Goal: Obtain resource: Download file/media

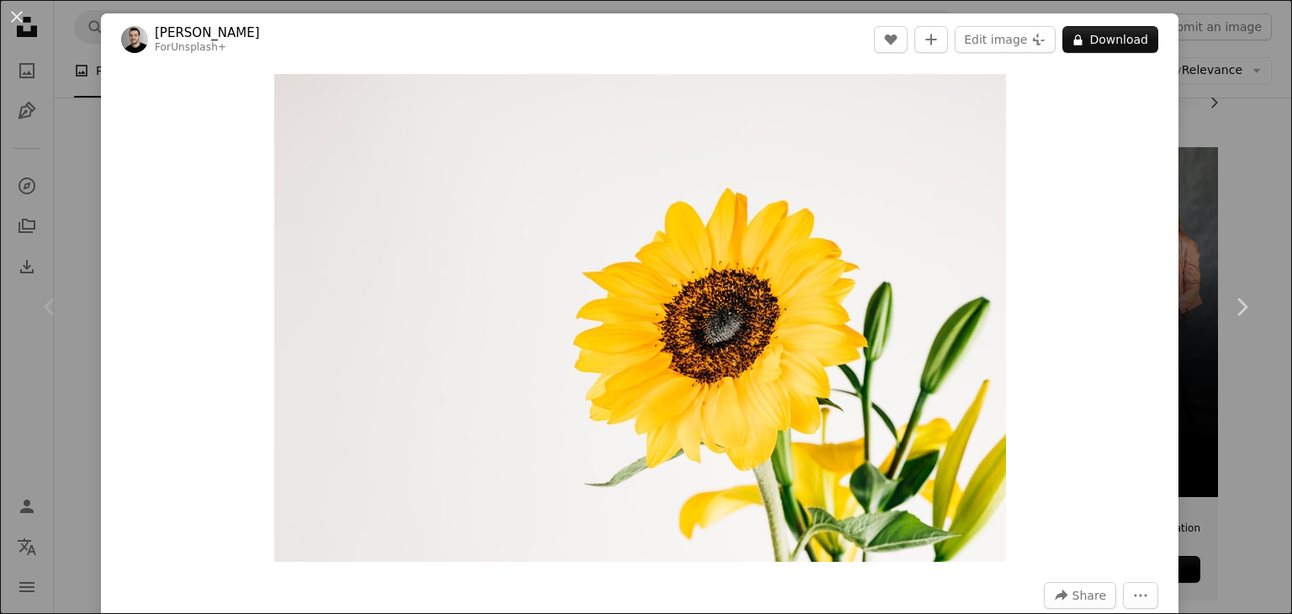
scroll to position [46, 0]
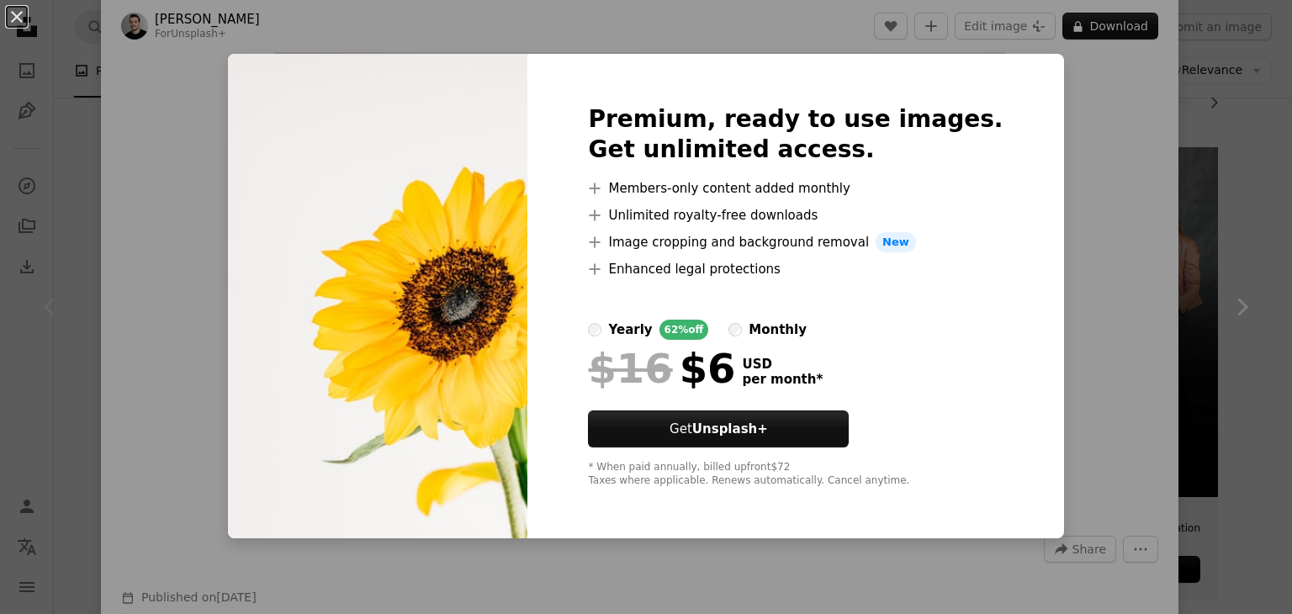
click at [1161, 151] on div "An X shape Premium, ready to use images. Get unlimited access. A plus sign Memb…" at bounding box center [646, 307] width 1292 height 614
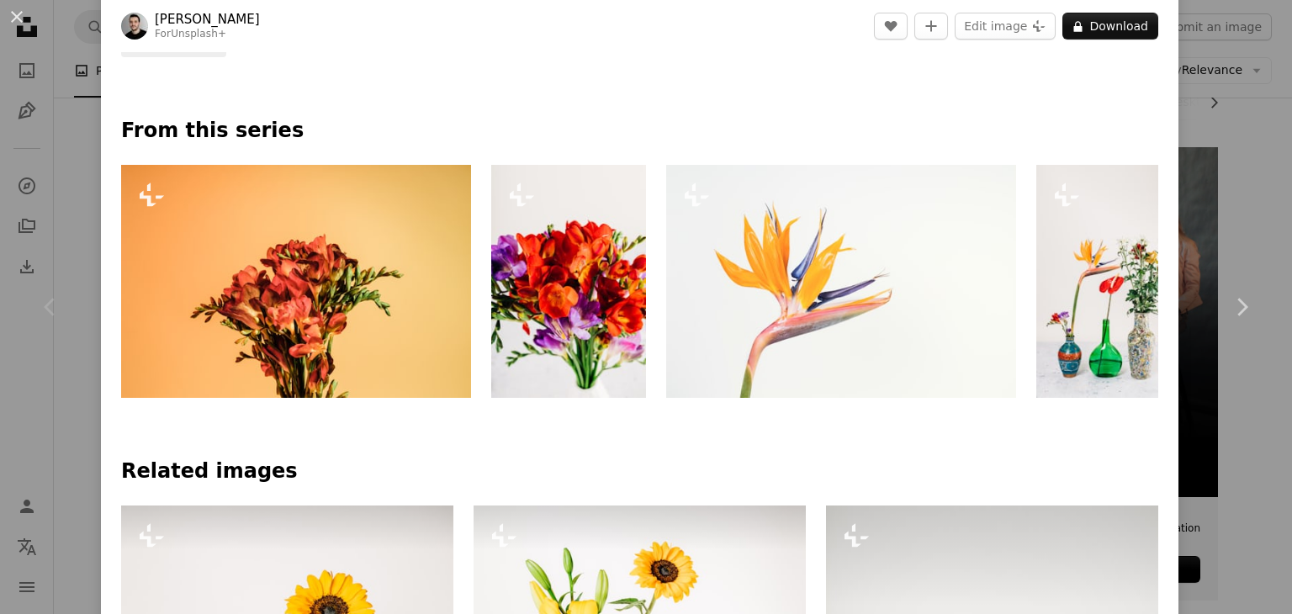
scroll to position [1076, 0]
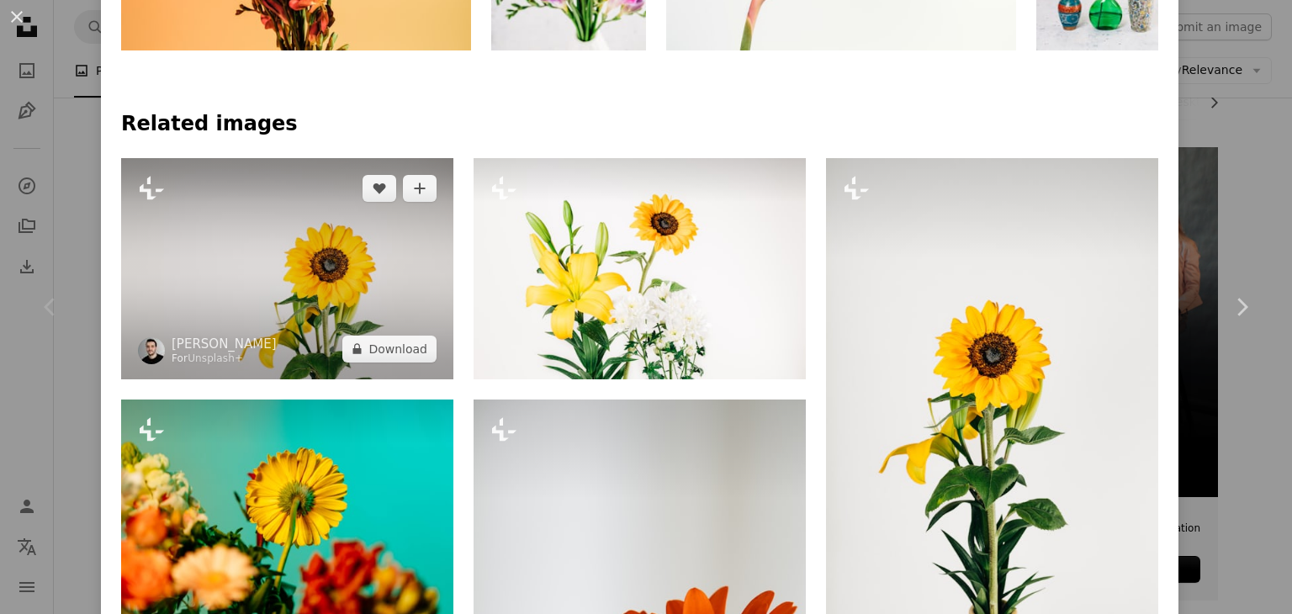
click at [370, 257] on img at bounding box center [287, 268] width 332 height 221
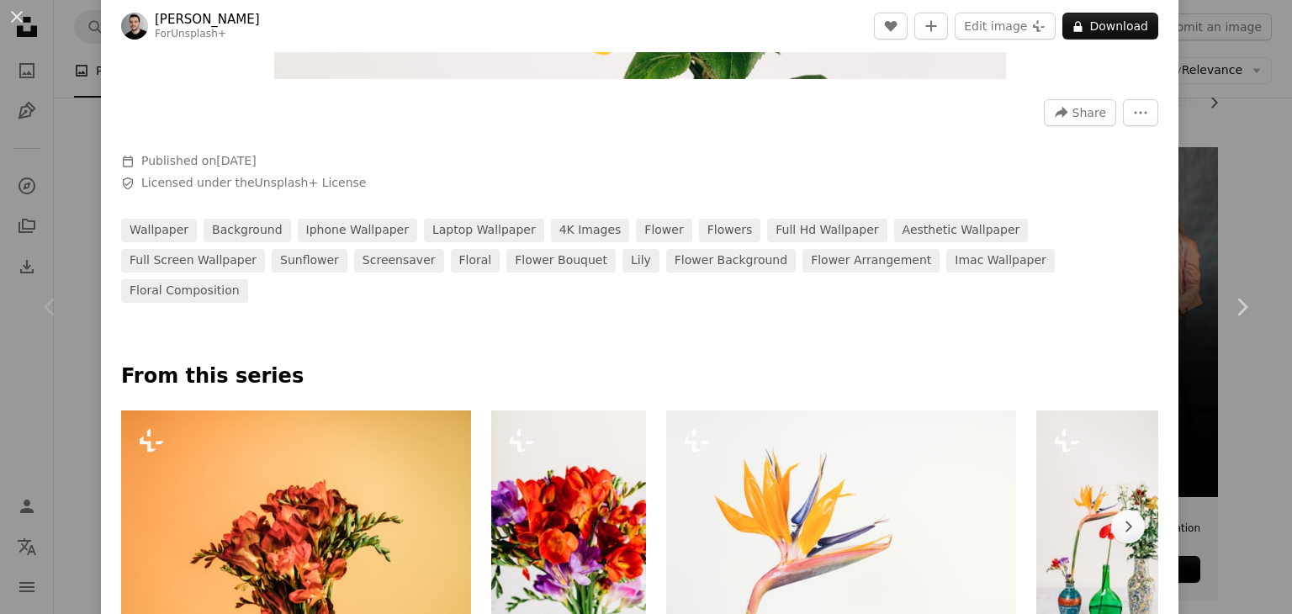
scroll to position [331, 0]
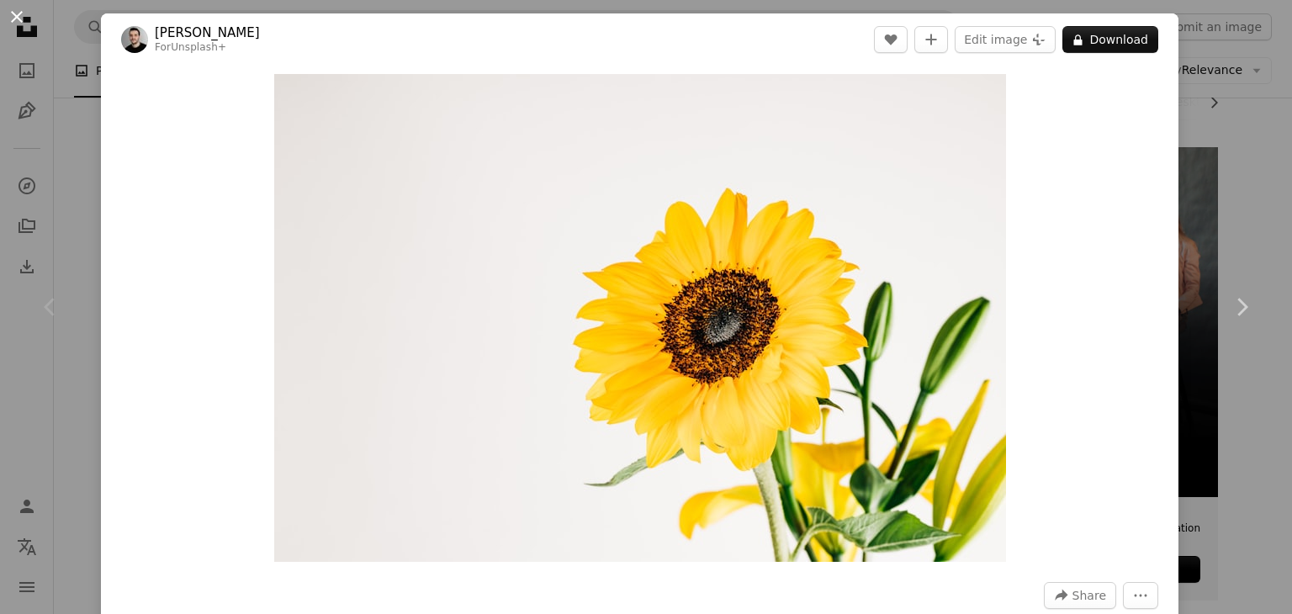
click at [18, 8] on button "An X shape" at bounding box center [17, 17] width 20 height 20
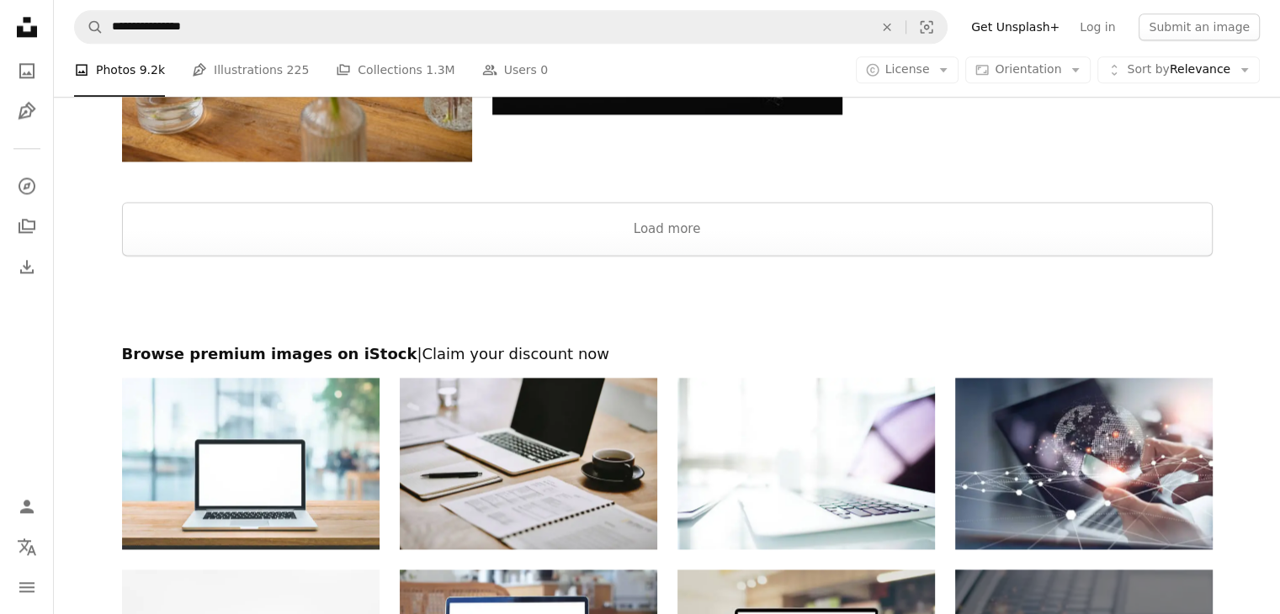
scroll to position [2262, 0]
